Goal: Information Seeking & Learning: Learn about a topic

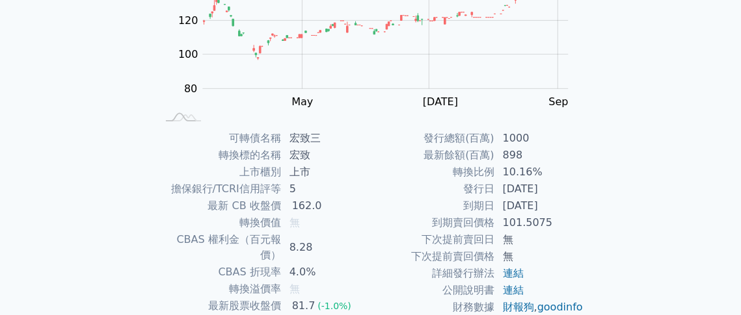
scroll to position [130, 0]
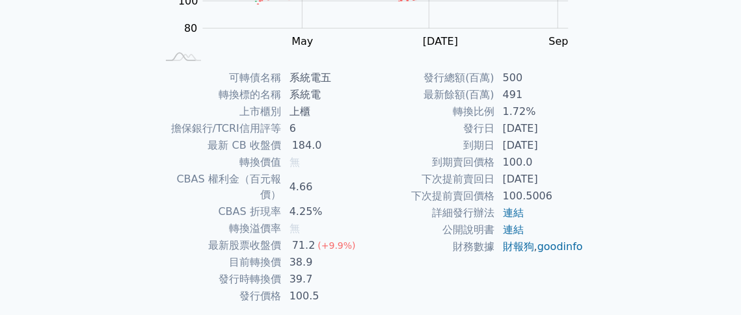
scroll to position [286, 0]
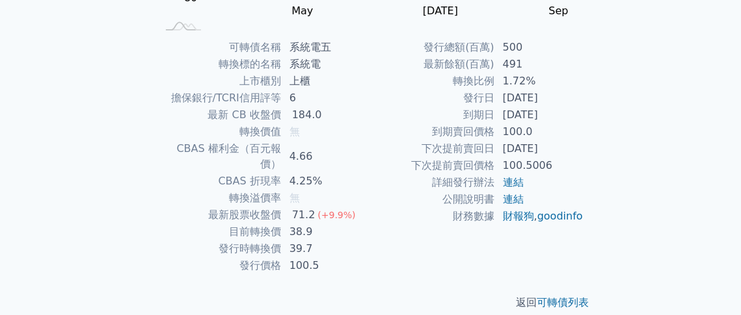
drag, startPoint x: 732, startPoint y: 110, endPoint x: 663, endPoint y: 36, distance: 100.7
click at [732, 110] on div "可轉債列表 財務數據 可轉債列表 財務數據 登入／註冊 登入／註冊 可轉債列表 › 53095 系統電五 53095 系統電五 可轉債詳細資訊 Zoom Ou…" at bounding box center [370, 23] width 741 height 618
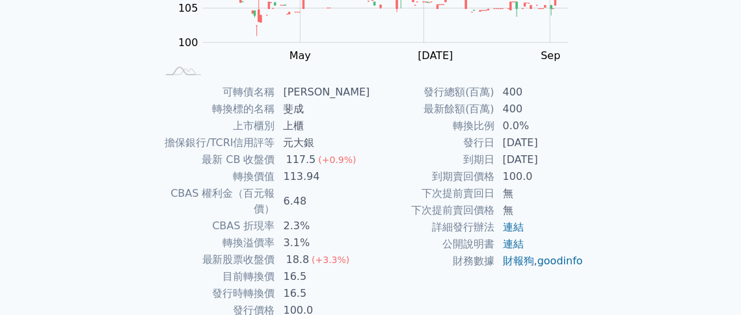
scroll to position [260, 0]
